Goal: Task Accomplishment & Management: Use online tool/utility

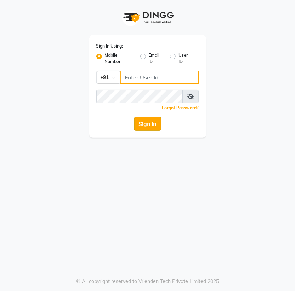
type input "6287595177"
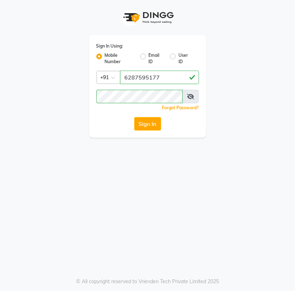
click at [150, 123] on button "Sign In" at bounding box center [147, 123] width 27 height 13
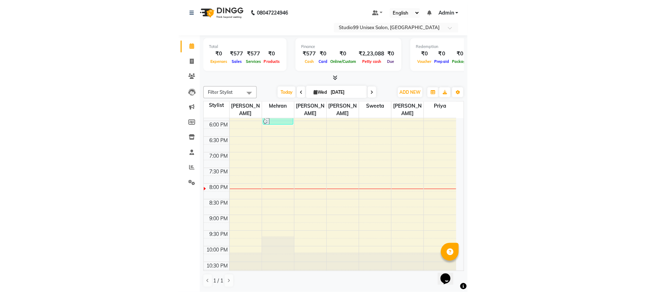
scroll to position [274, 0]
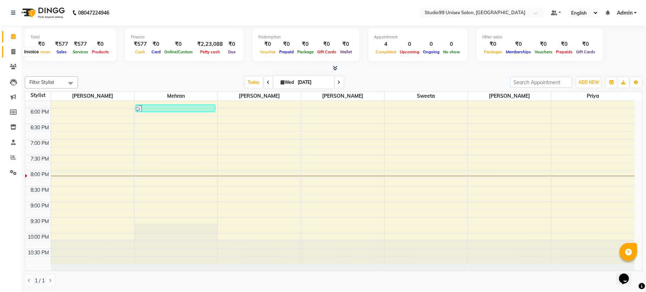
click at [16, 51] on span at bounding box center [13, 52] width 12 height 8
select select "service"
